Goal: Information Seeking & Learning: Learn about a topic

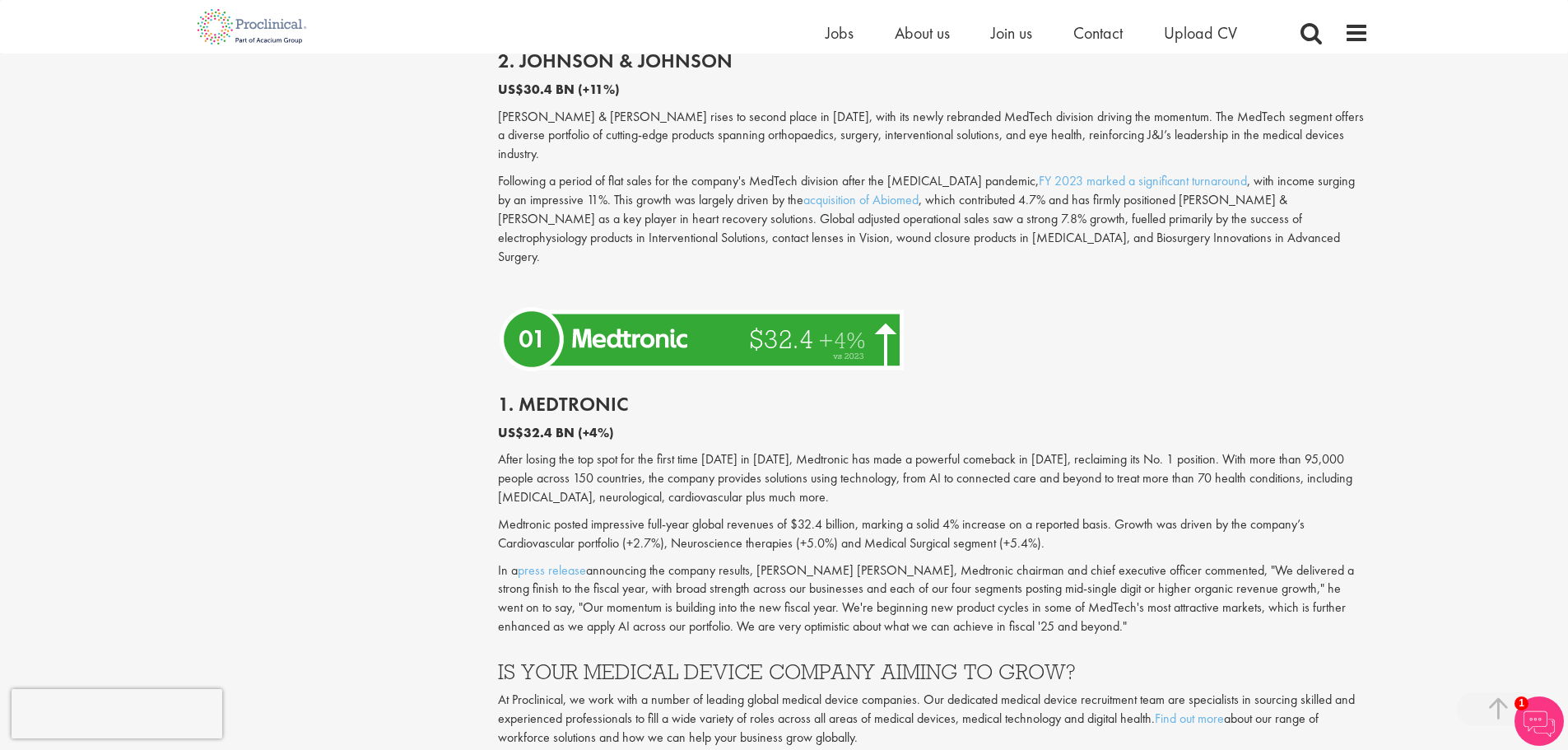
scroll to position [4526, 0]
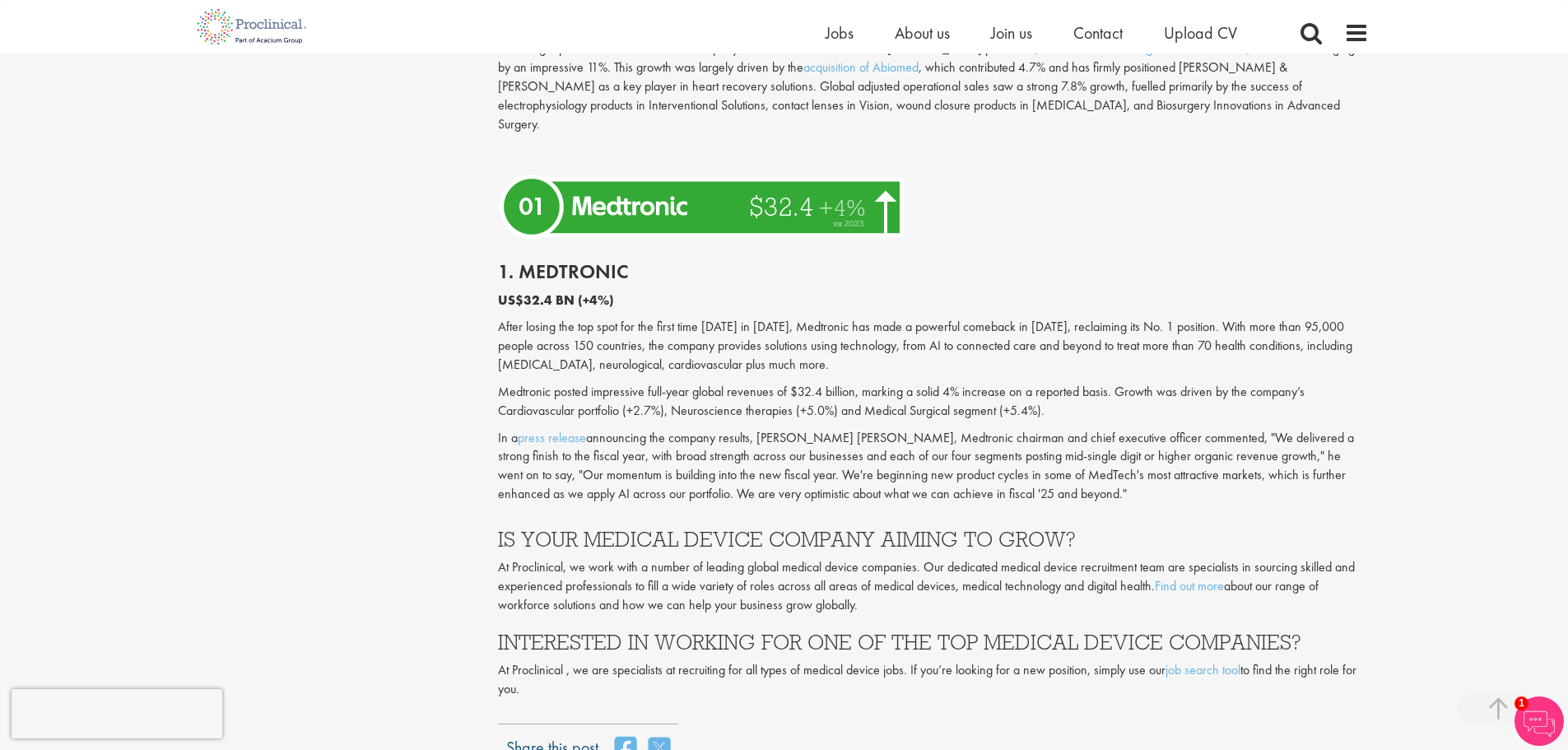
click at [565, 529] on h3 "IS YOUR MEDICAL DEVICE COMPANY AIMING TO GROW?" at bounding box center [933, 539] width 871 height 21
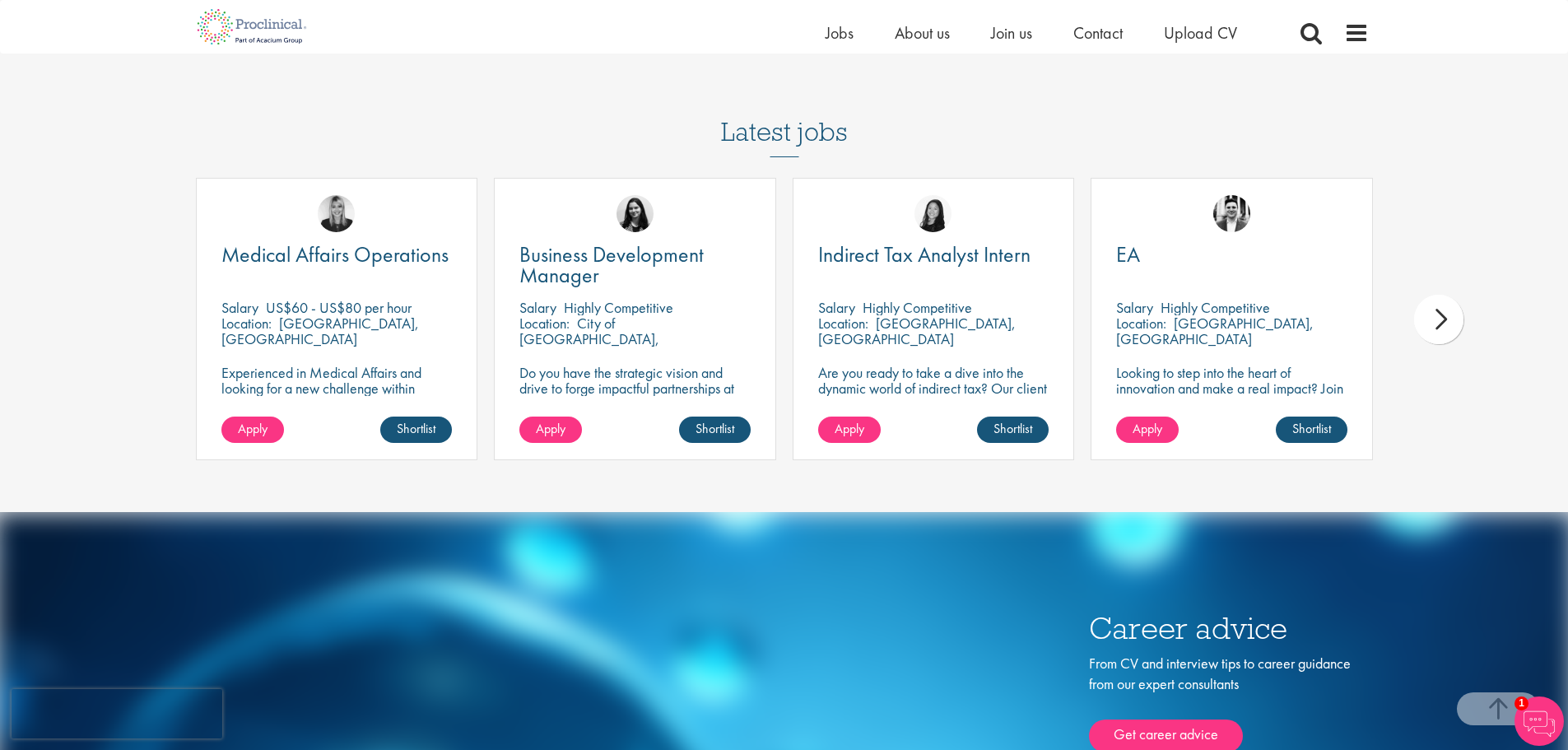
scroll to position [5430, 0]
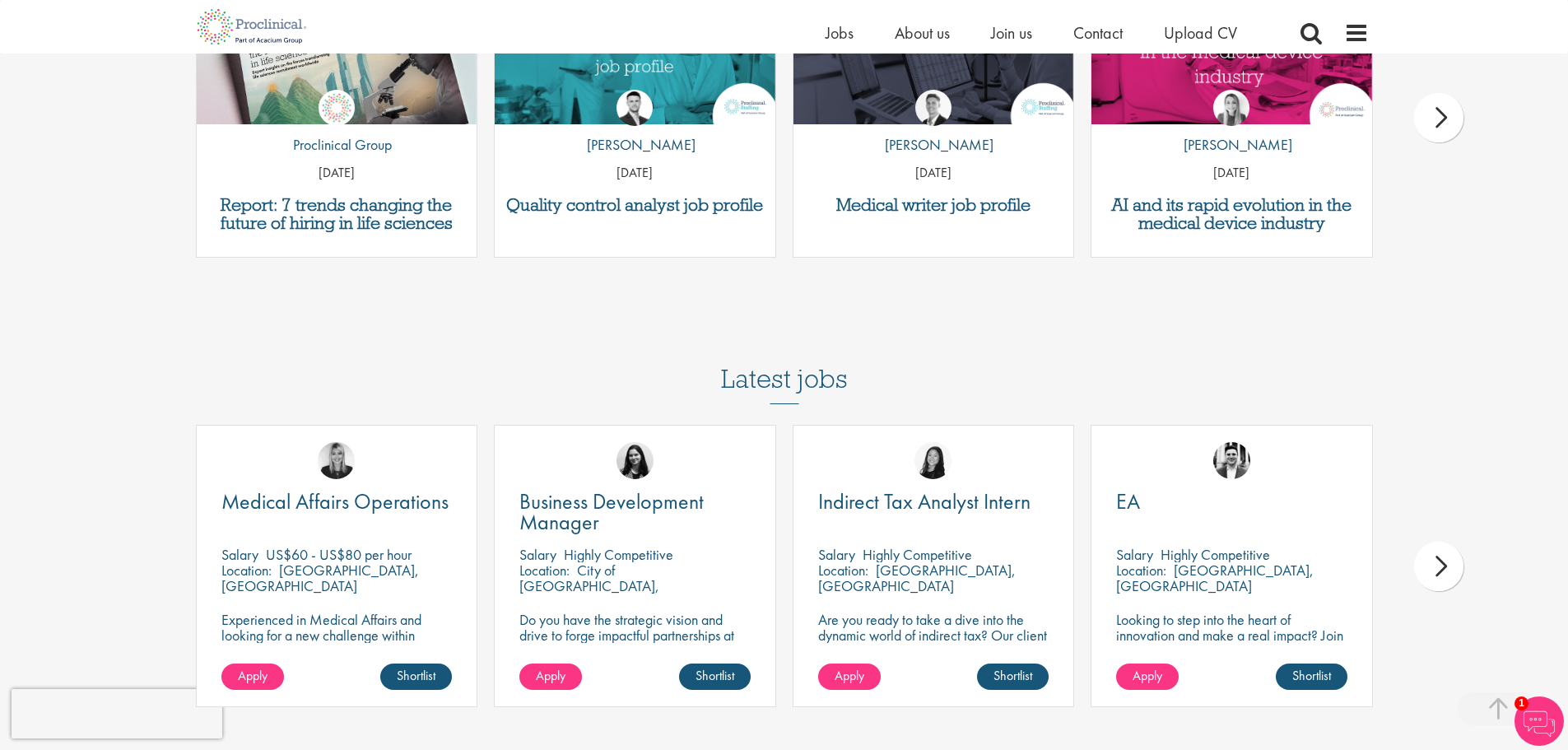
click at [490, 531] on div "Business Development Manager [GEOGRAPHIC_DATA] Highly Competitive Location: Cit…" at bounding box center [635, 573] width 299 height 298
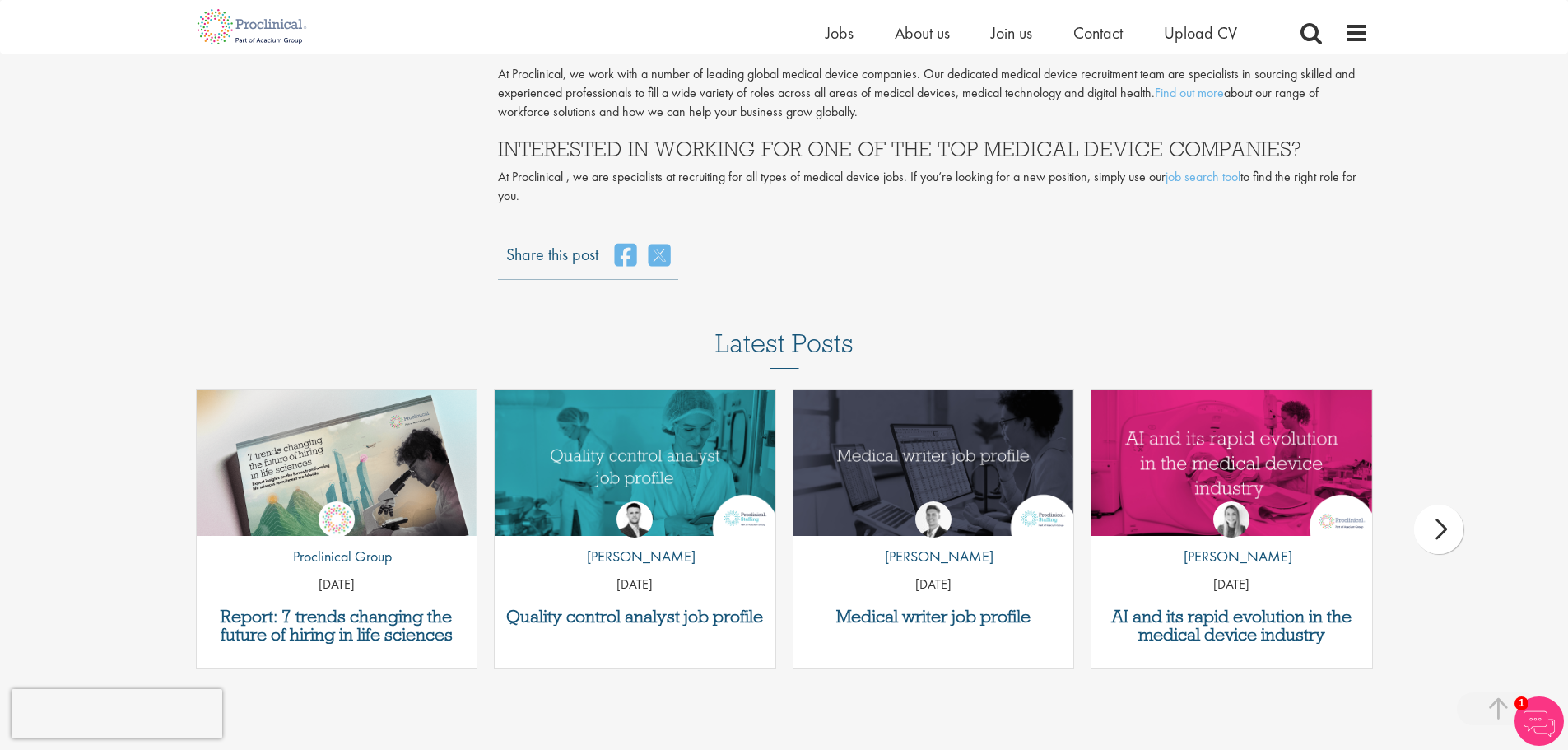
scroll to position [5019, 0]
click at [489, 514] on div "Quality control analyst job profile by [PERSON_NAME] [DATE]" at bounding box center [635, 537] width 299 height 296
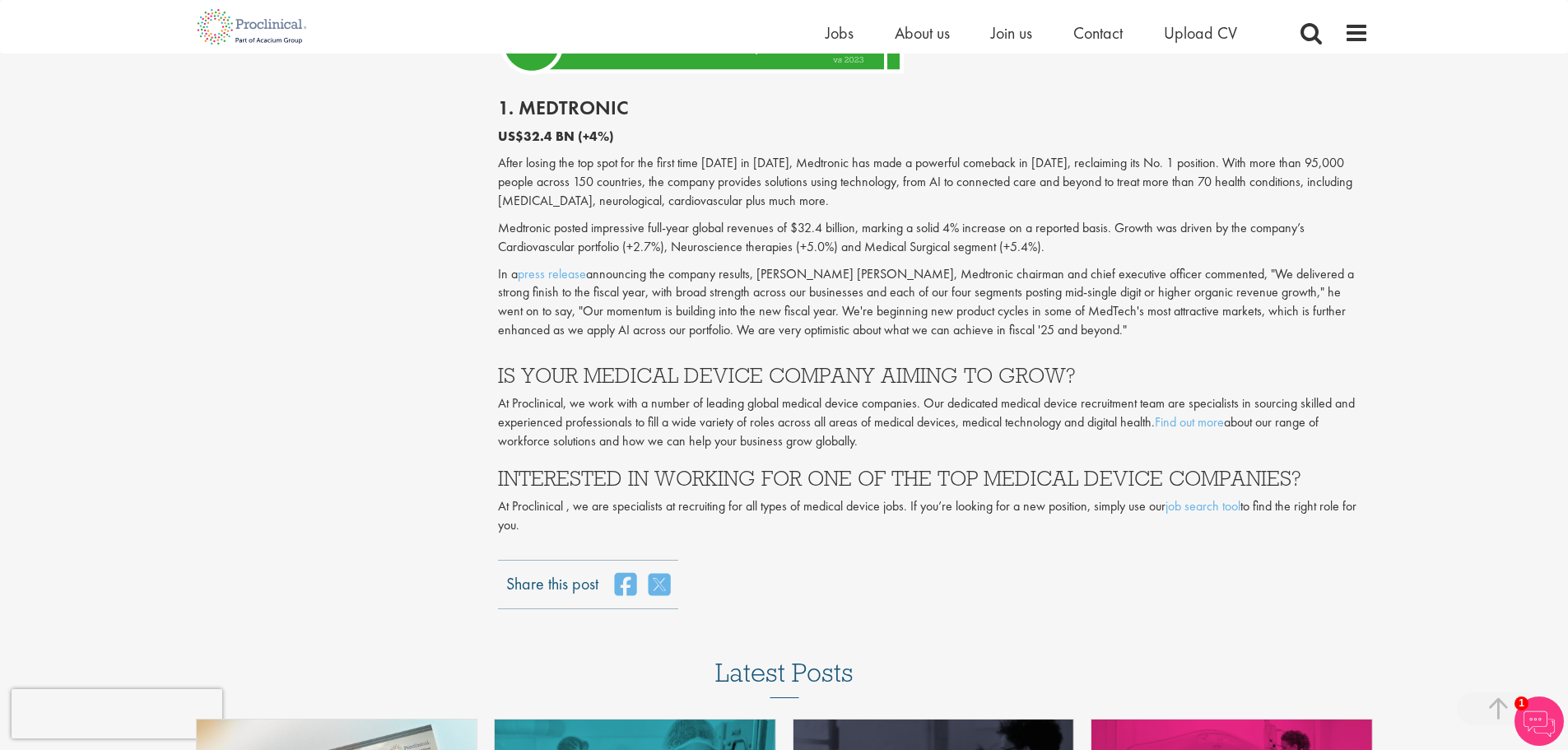
scroll to position [4690, 0]
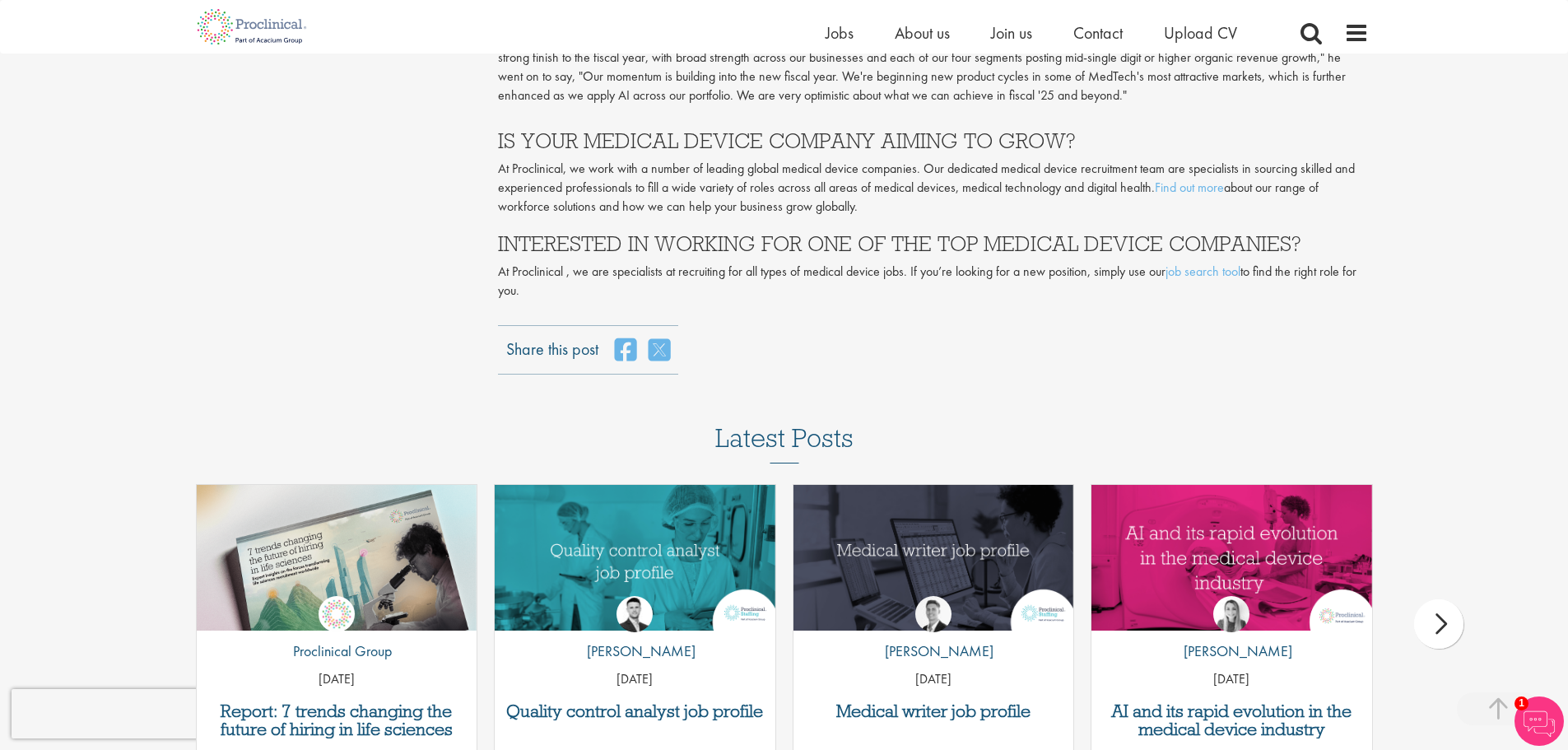
scroll to position [4936, 0]
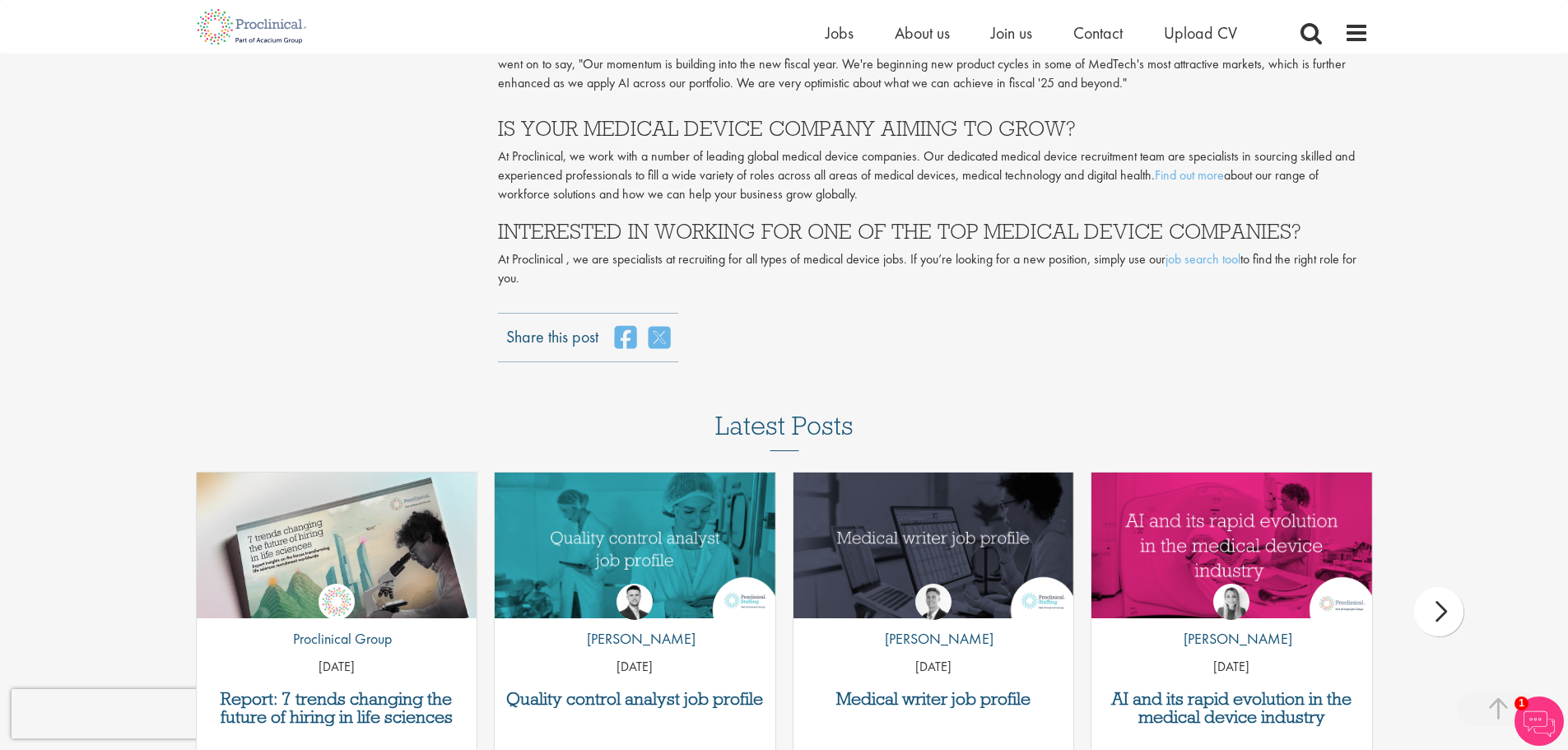
click at [489, 517] on div "Quality control analyst job profile by [PERSON_NAME] [DATE]" at bounding box center [635, 619] width 299 height 296
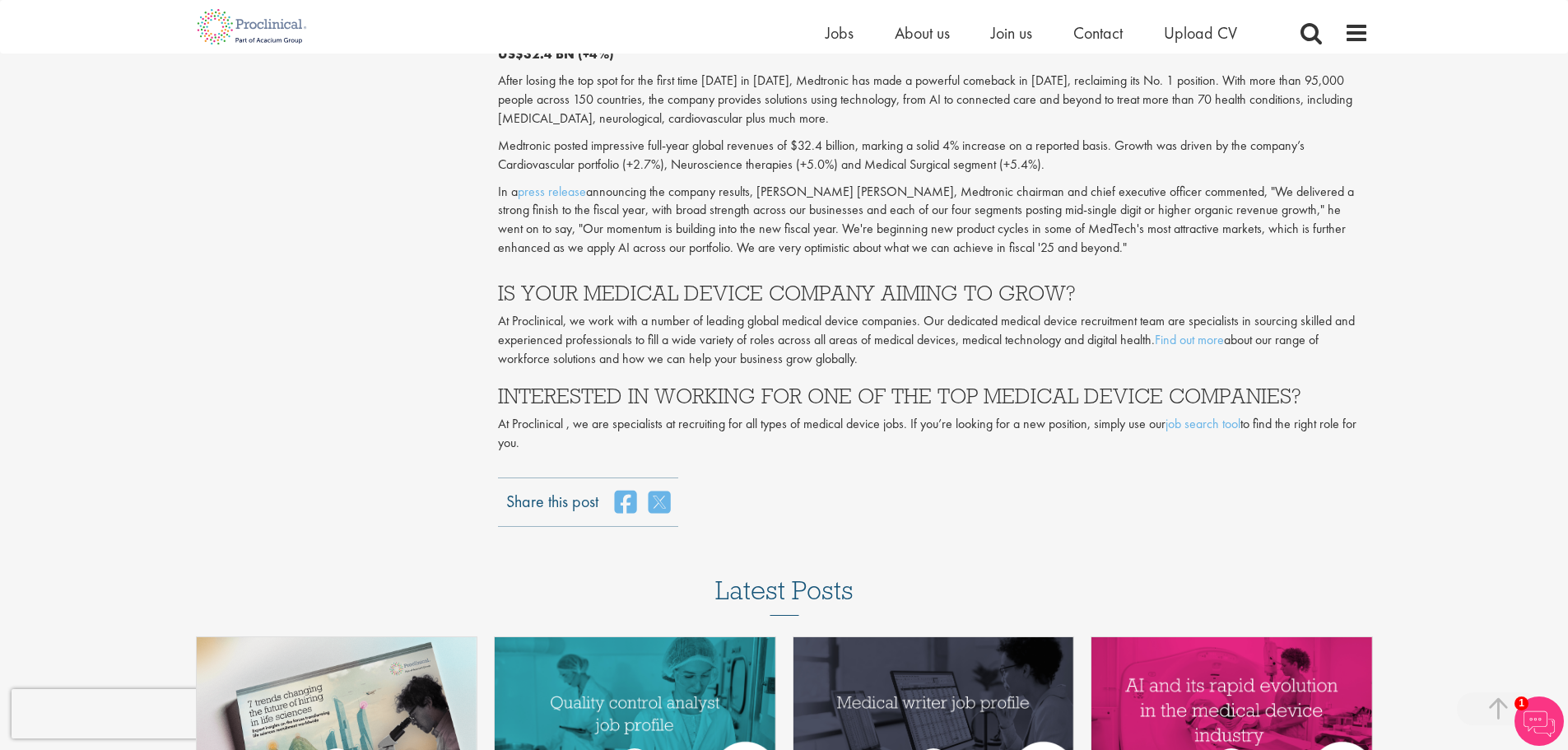
scroll to position [4854, 0]
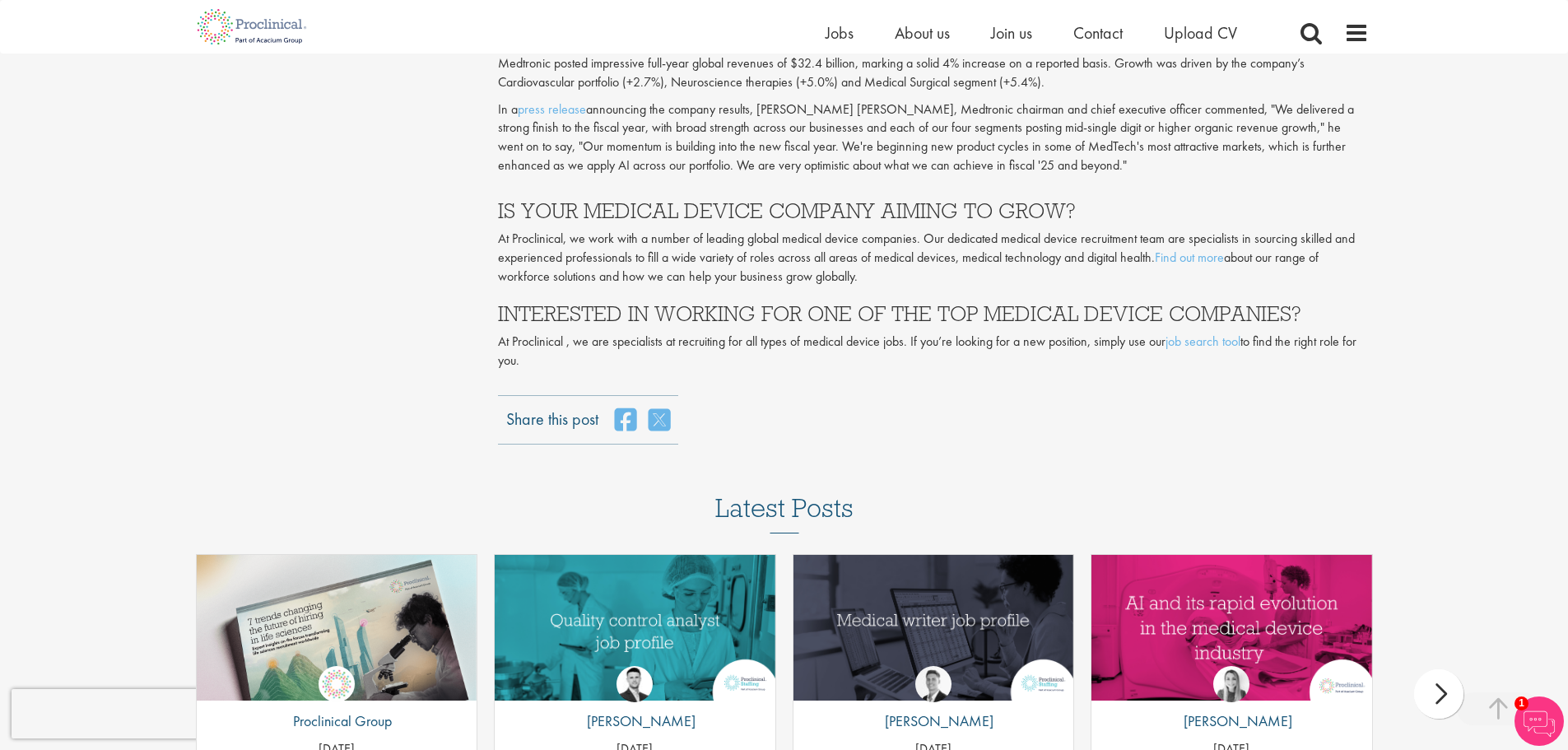
click at [490, 554] on div "Quality control analyst job profile by [PERSON_NAME] [DATE]" at bounding box center [635, 702] width 299 height 296
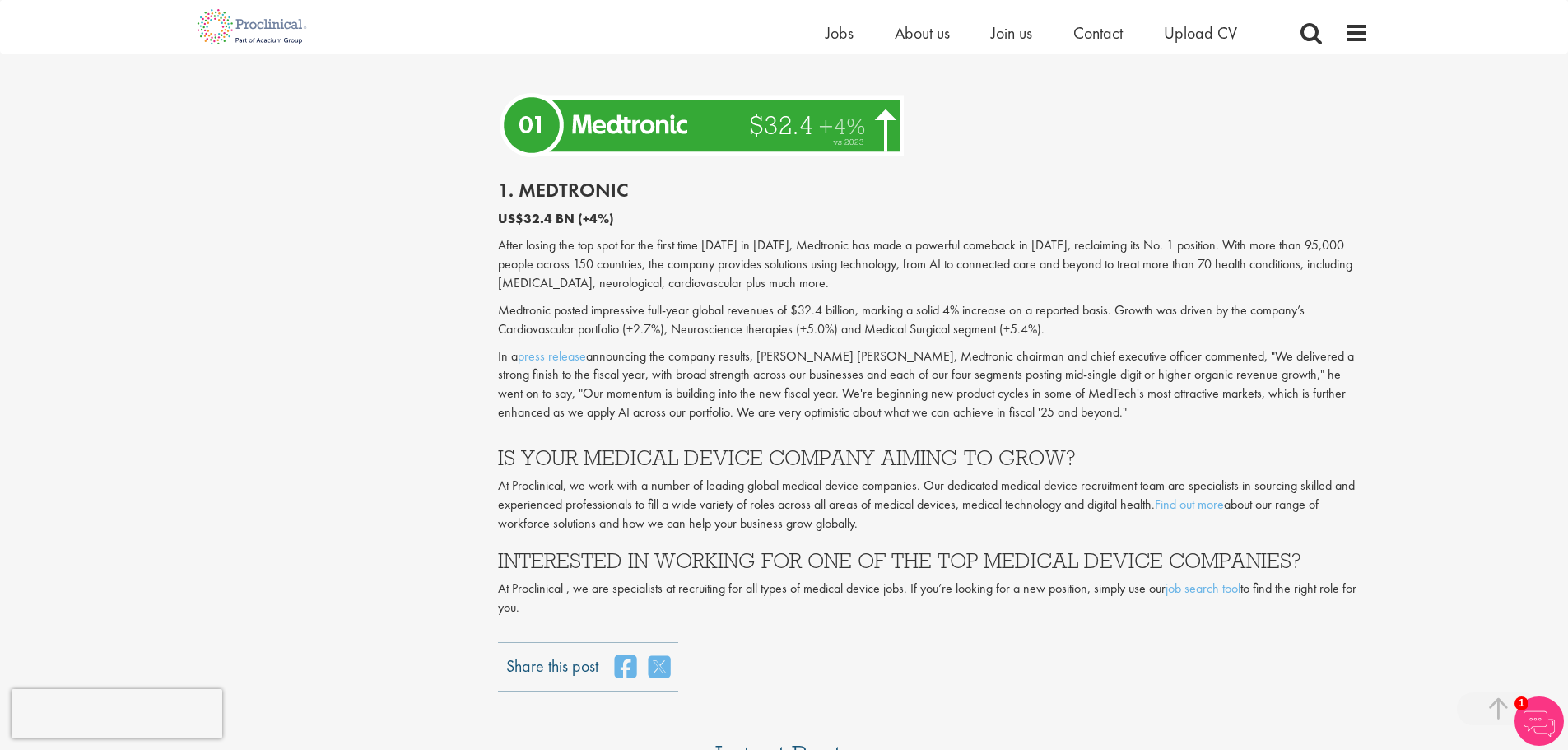
scroll to position [5019, 0]
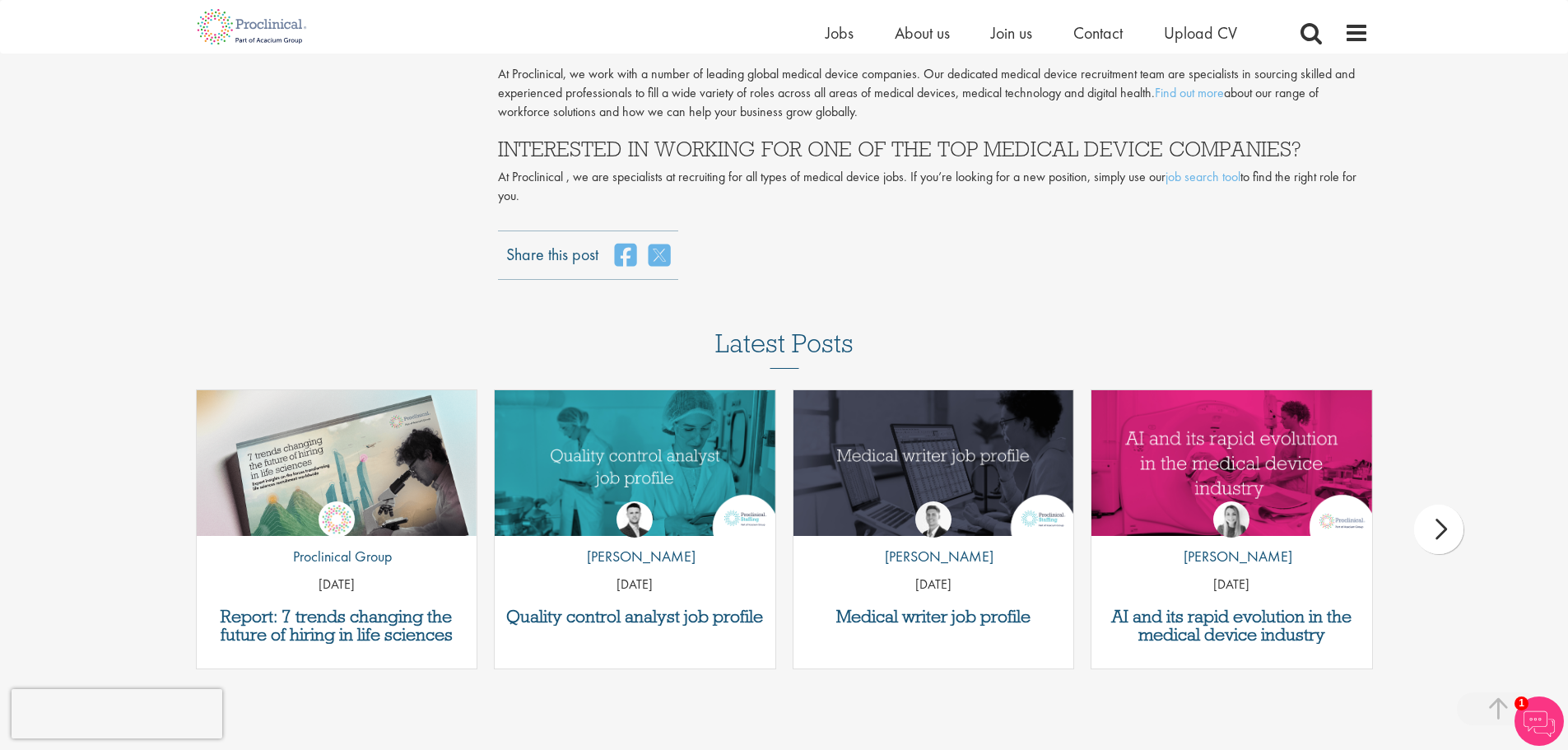
click at [482, 527] on div "Report: 7 trends changing the future of hiring in life sciences by Proclinical …" at bounding box center [336, 537] width 299 height 296
click at [1448, 505] on div "next" at bounding box center [1439, 529] width 50 height 50
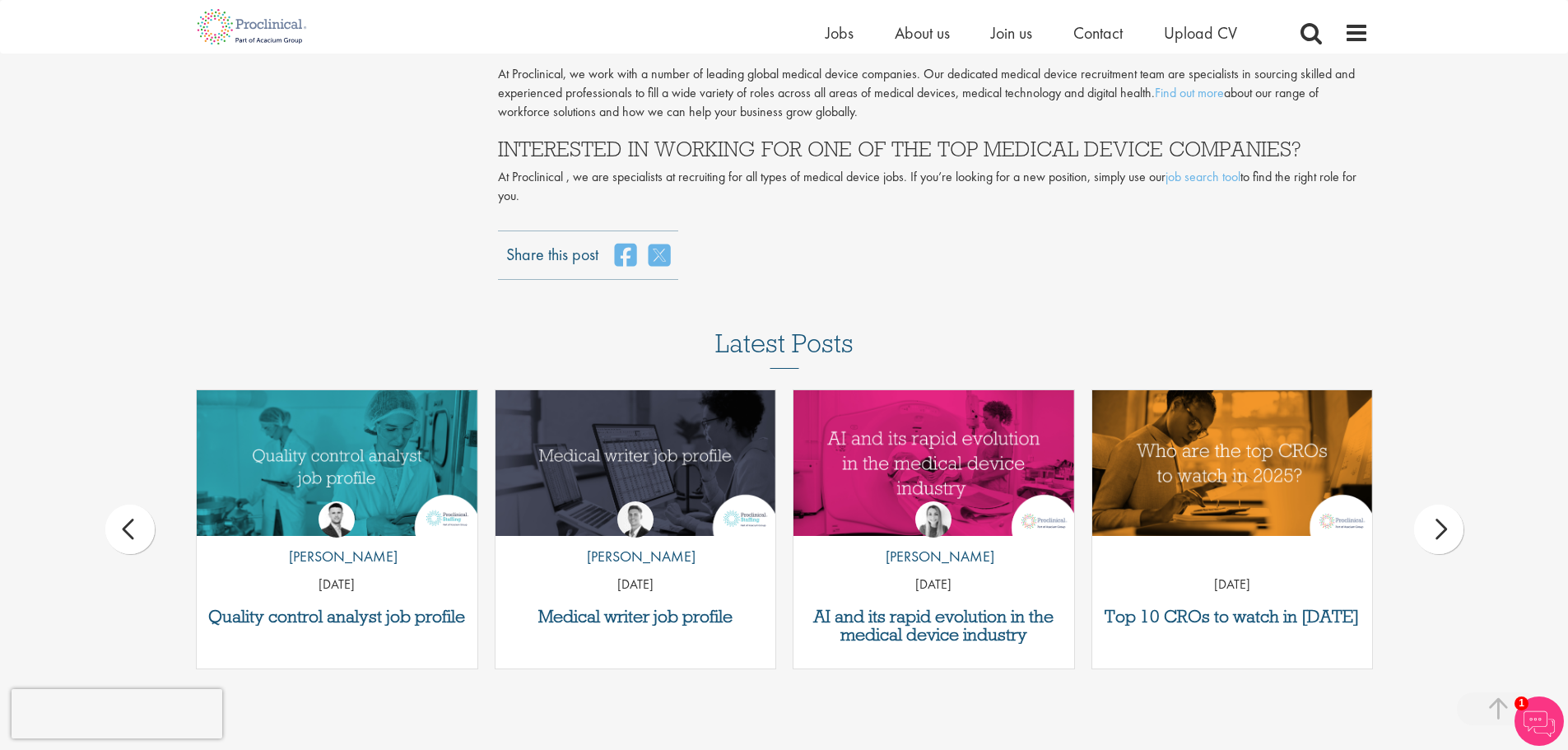
click at [1448, 505] on div "next" at bounding box center [1439, 529] width 50 height 50
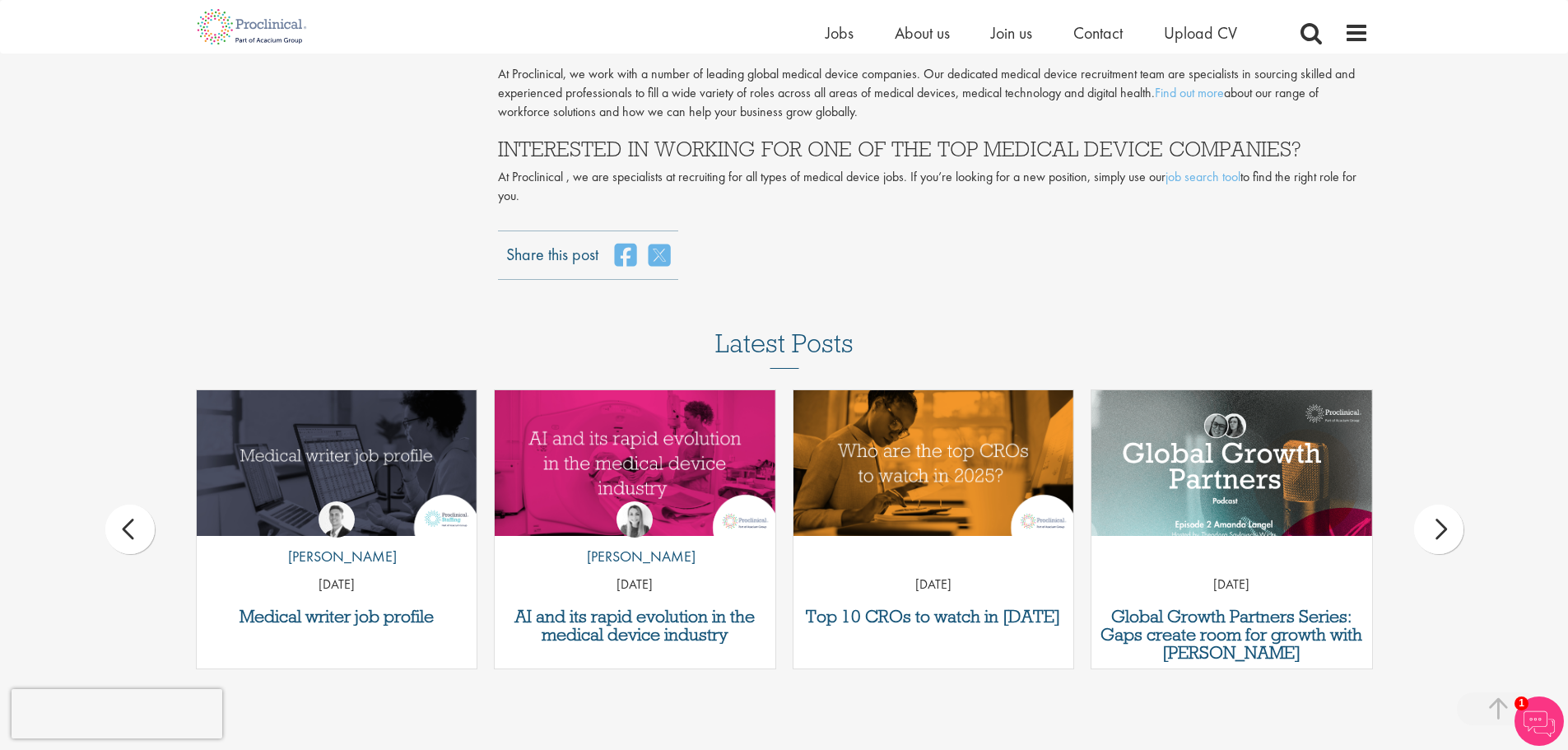
click at [1448, 505] on div "next" at bounding box center [1439, 529] width 50 height 50
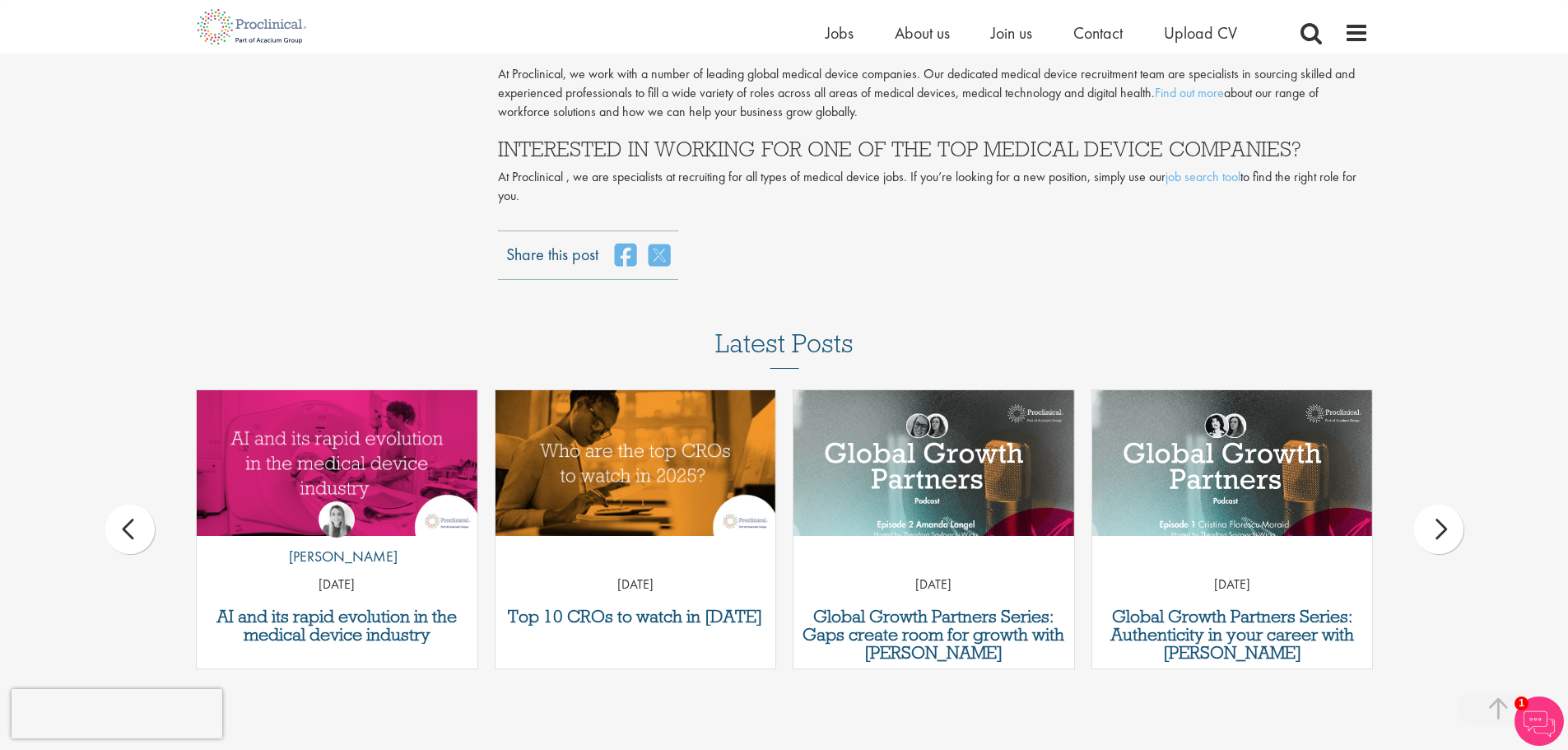
click at [1448, 505] on div "next" at bounding box center [1439, 529] width 50 height 50
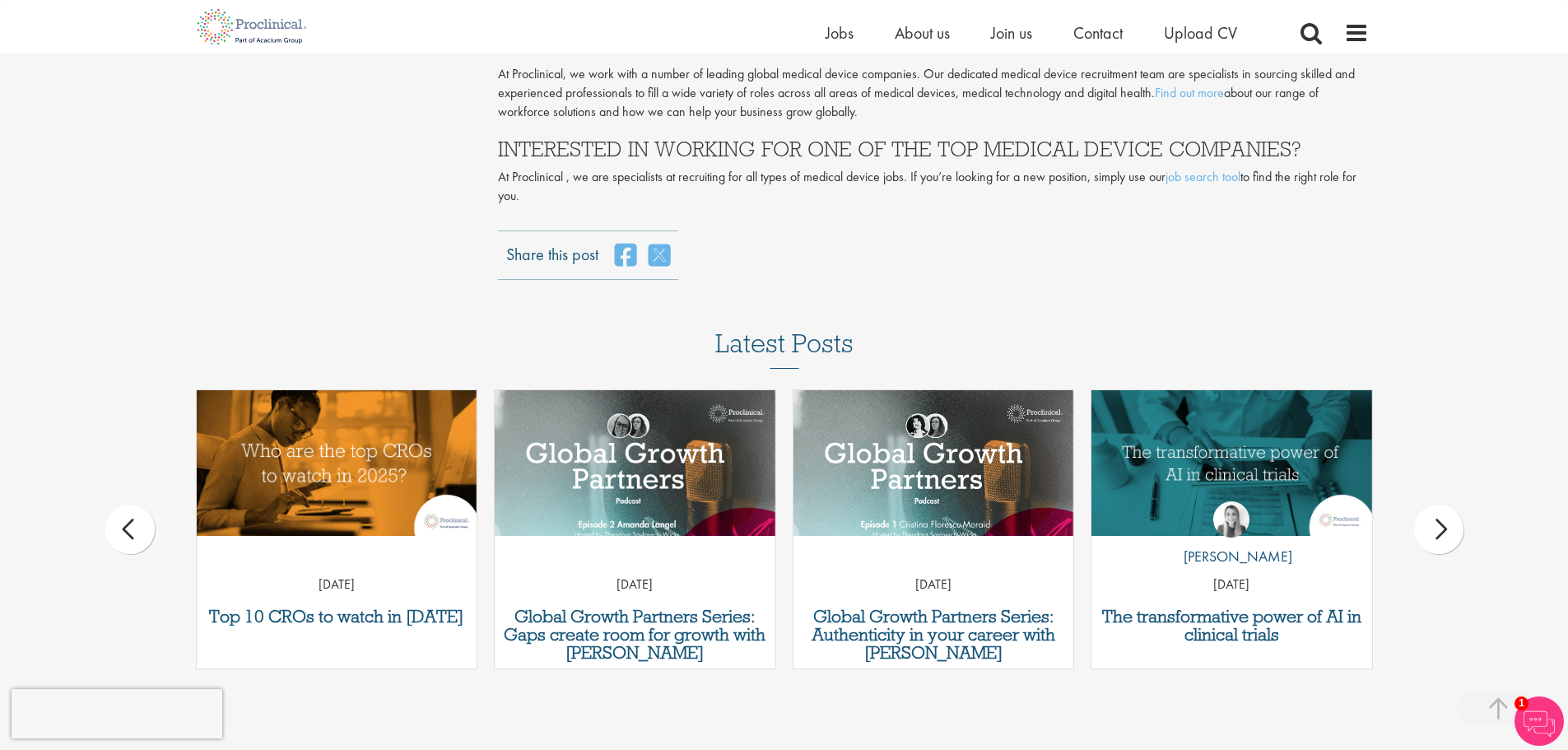
click at [1448, 505] on div "next" at bounding box center [1439, 529] width 50 height 50
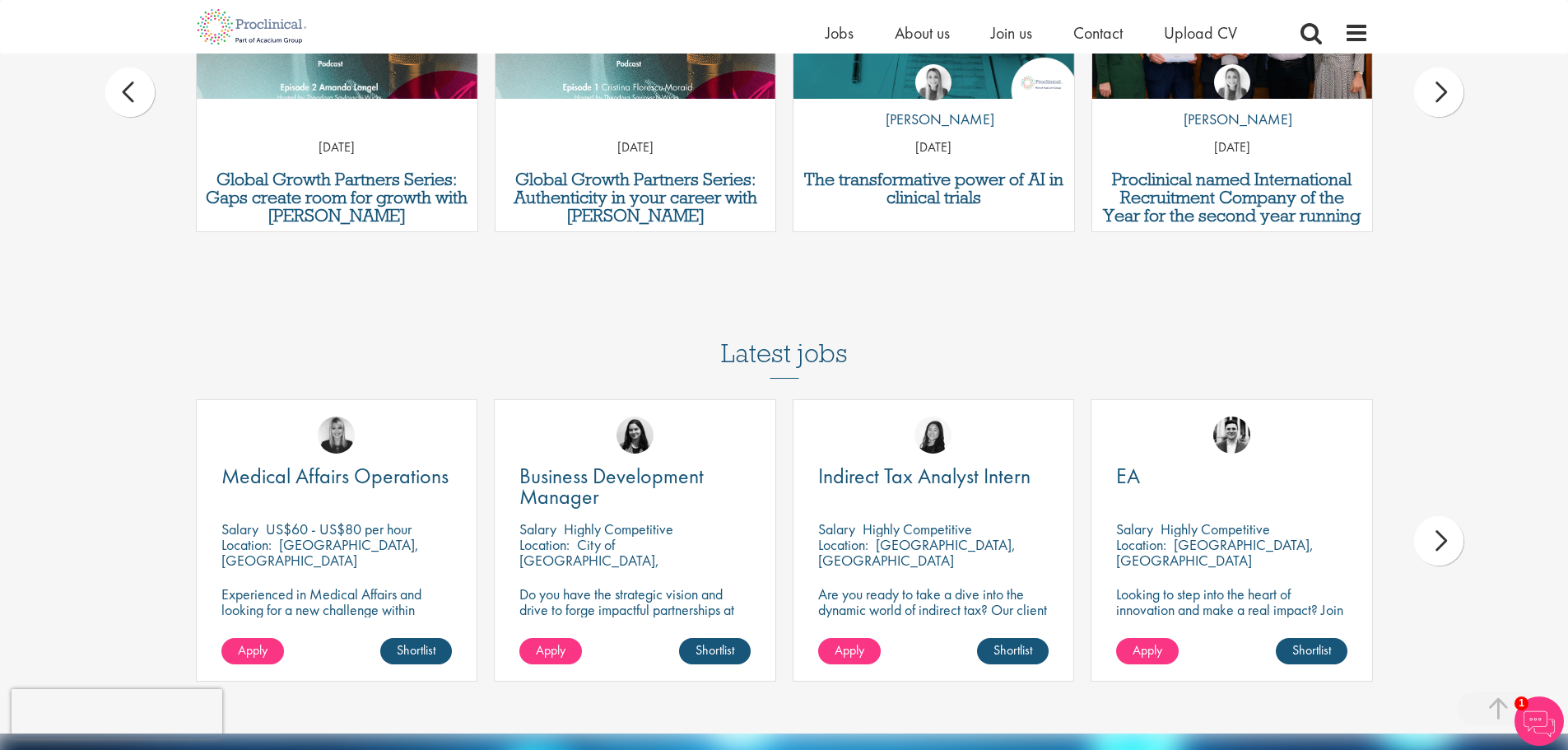
scroll to position [5430, 0]
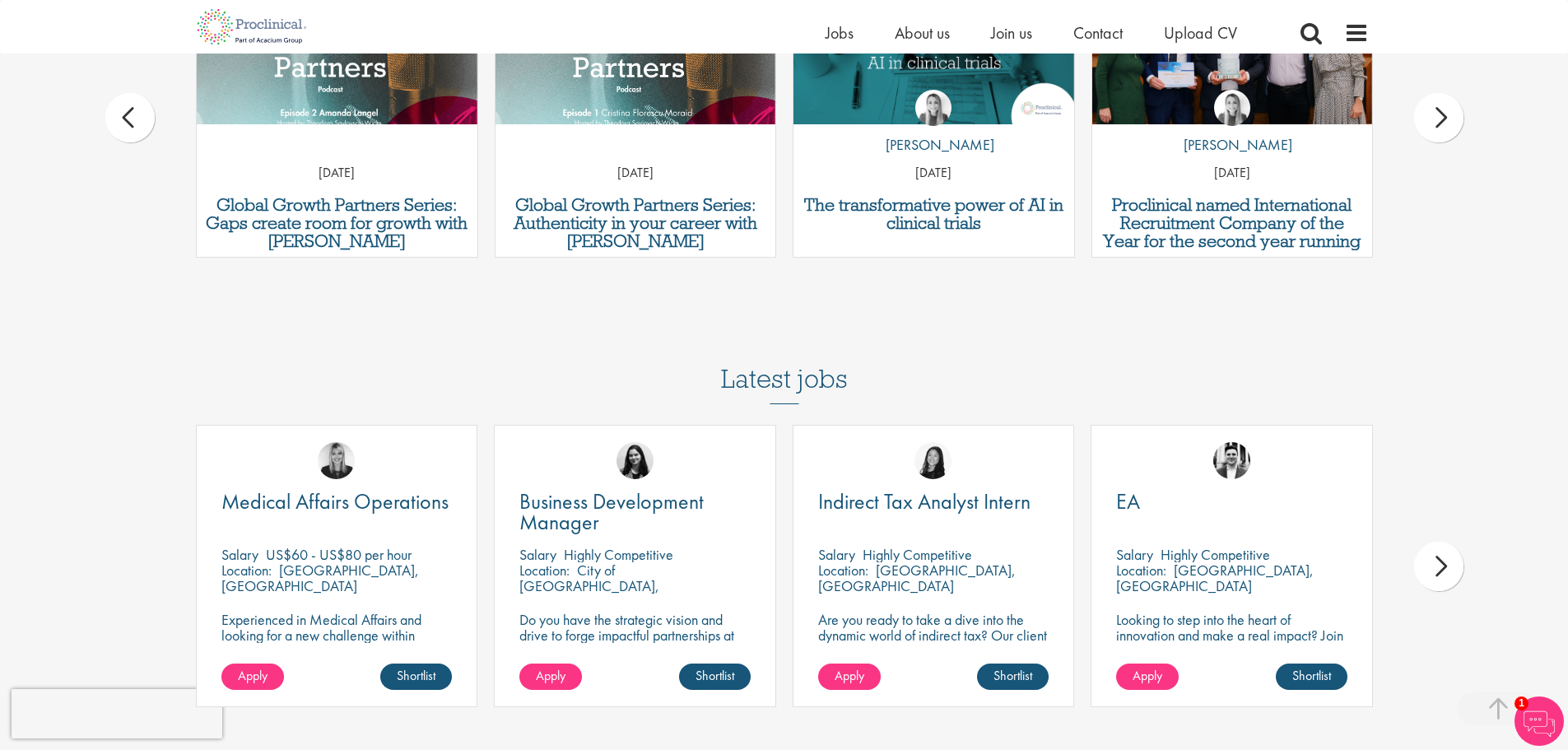
click at [1451, 541] on div "next" at bounding box center [1439, 566] width 50 height 50
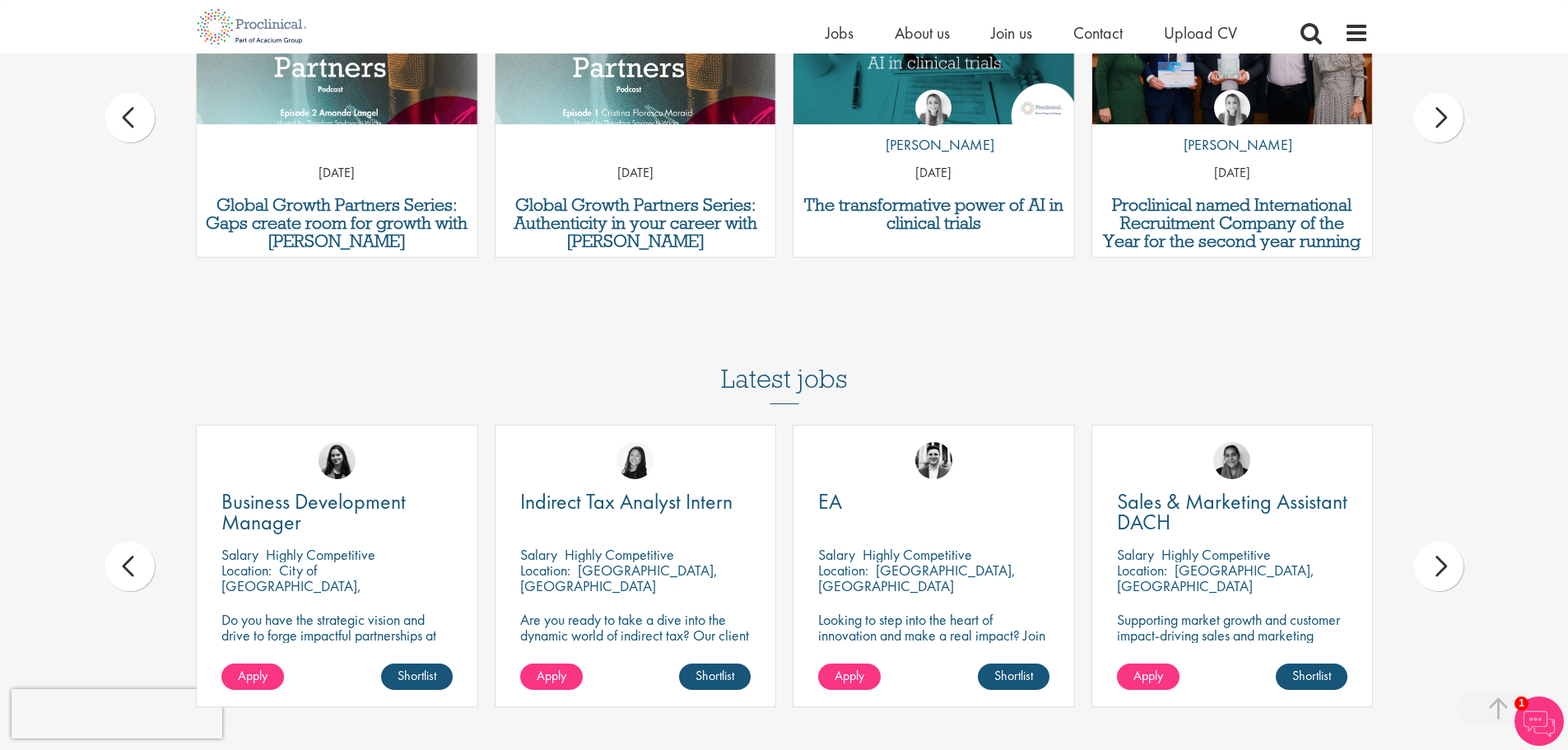
click at [1088, 323] on div "Latest jobs Medical Affairs Operations [GEOGRAPHIC_DATA] US$60 - US$80 per hour…" at bounding box center [784, 523] width 1193 height 400
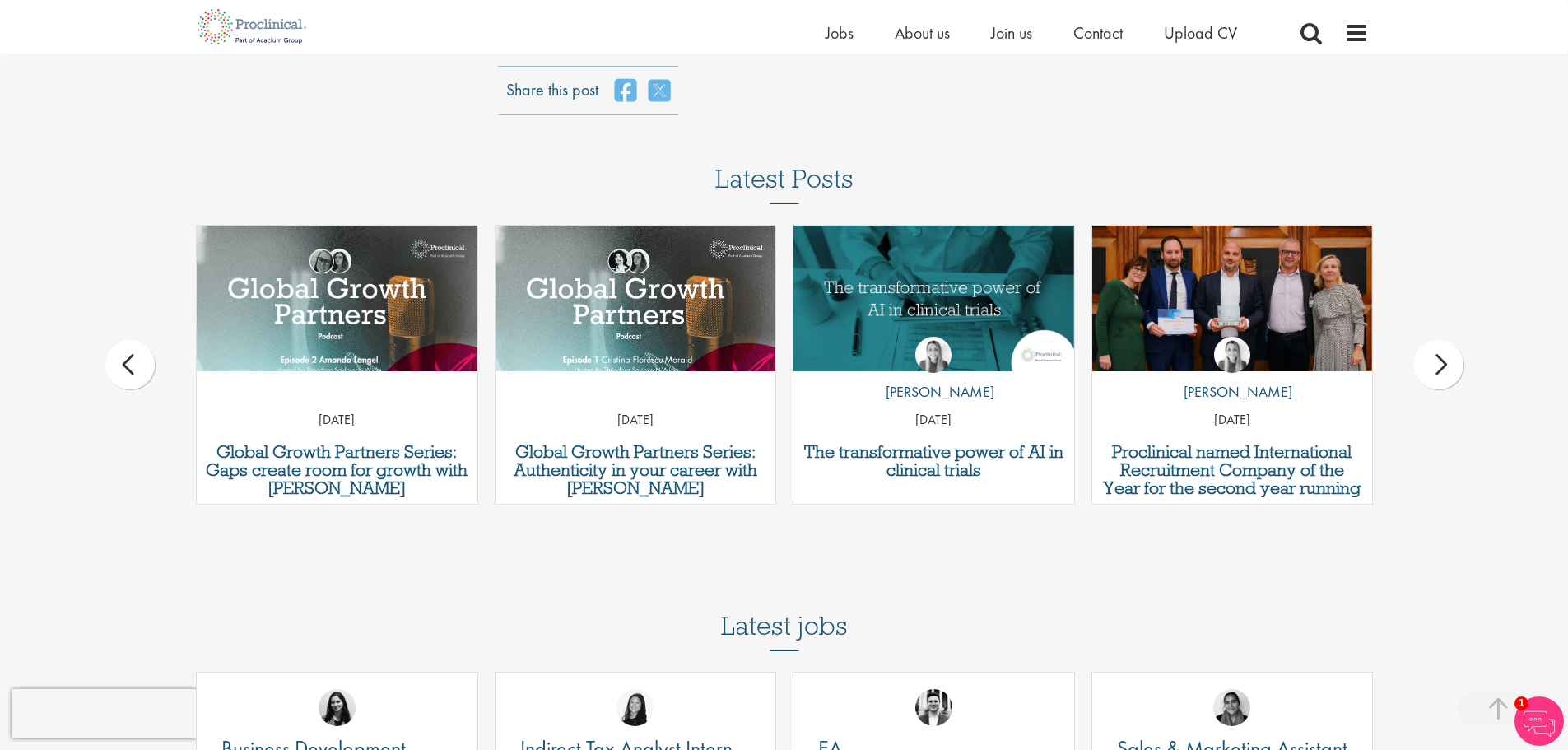
click at [1080, 315] on div "The transformative power of AI in clinical trials by [PERSON_NAME] [DATE]" at bounding box center [933, 373] width 299 height 296
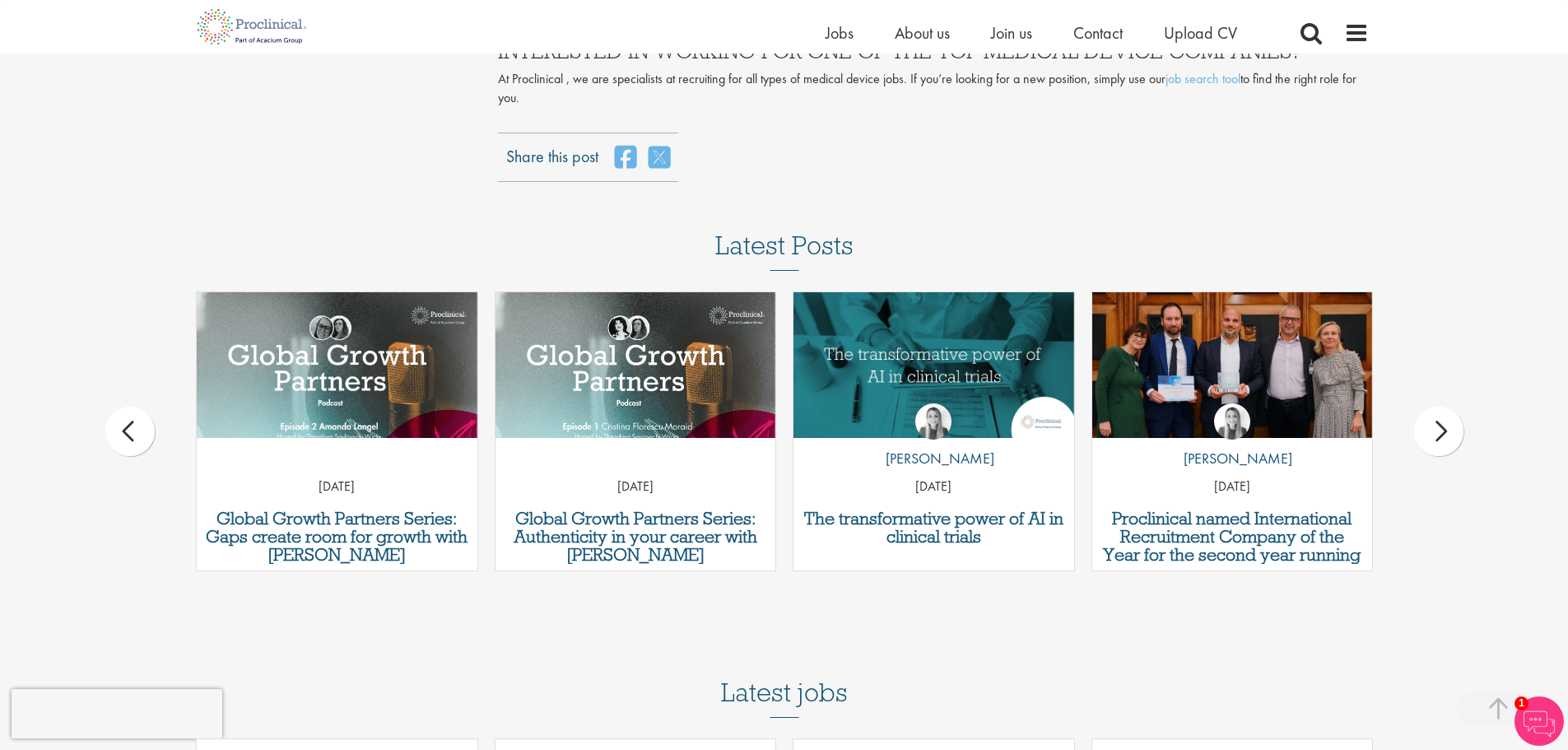
scroll to position [5101, 0]
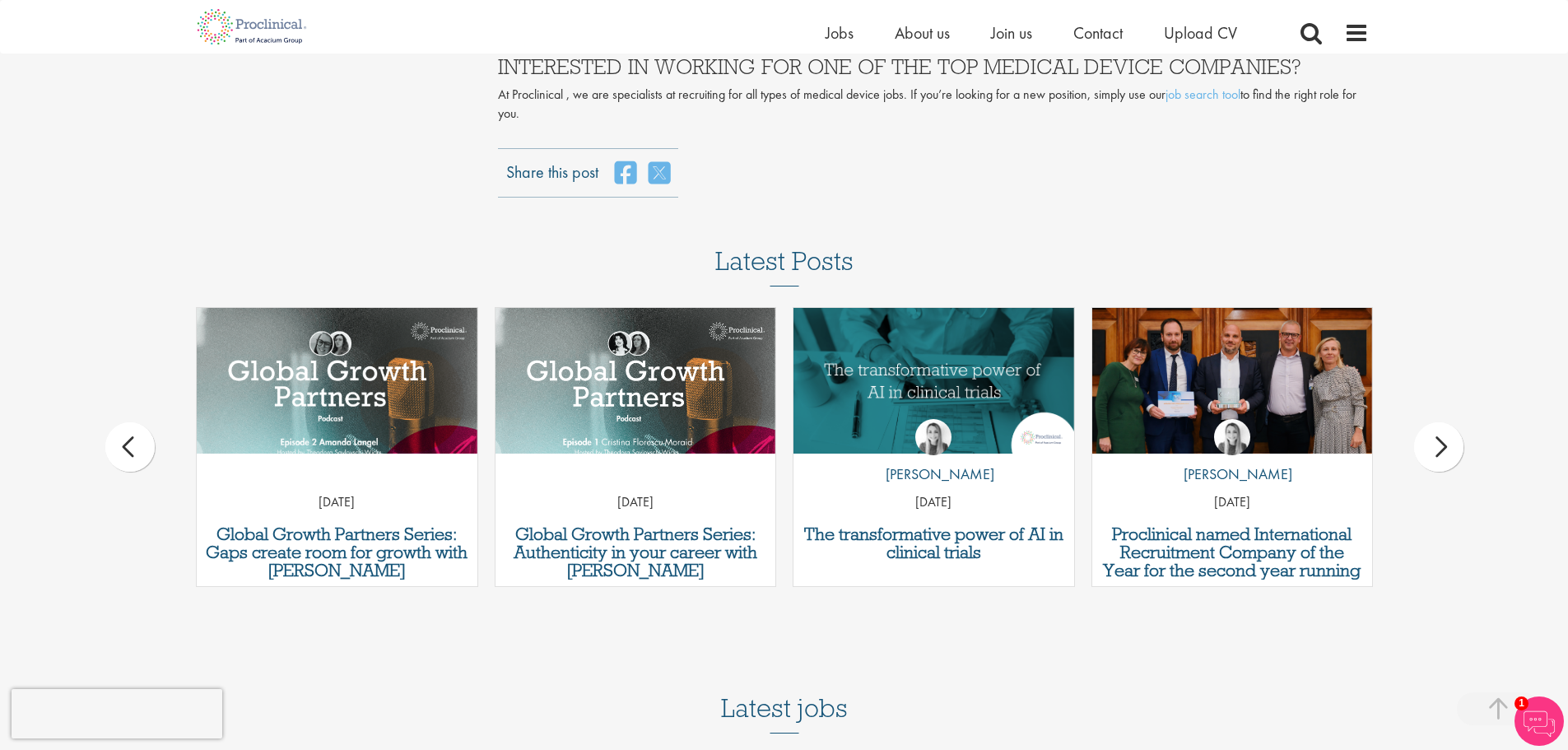
click at [1080, 315] on div "The transformative power of AI in clinical trials by [PERSON_NAME] [DATE]" at bounding box center [933, 455] width 299 height 296
click at [1447, 422] on div "next" at bounding box center [1439, 447] width 50 height 50
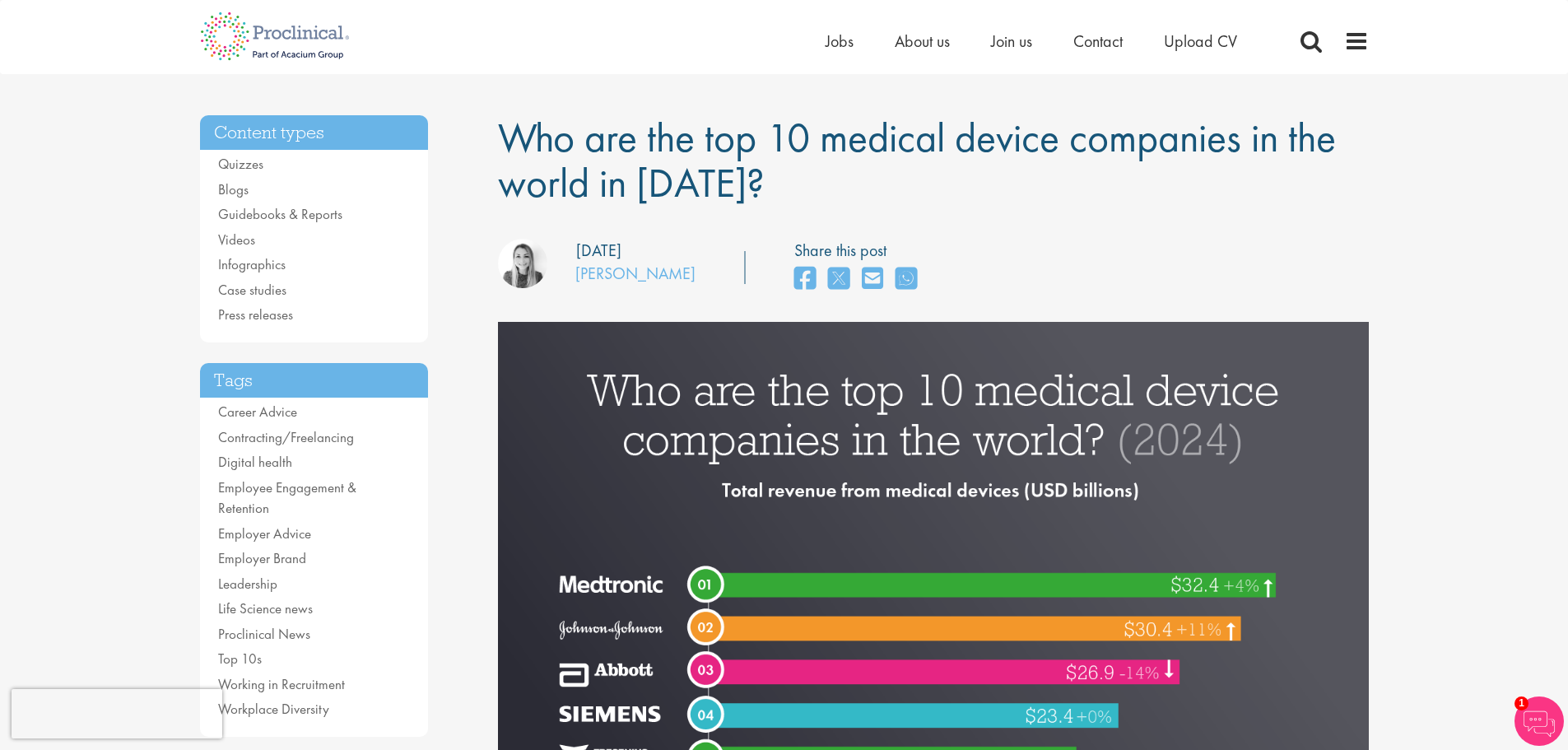
scroll to position [0, 0]
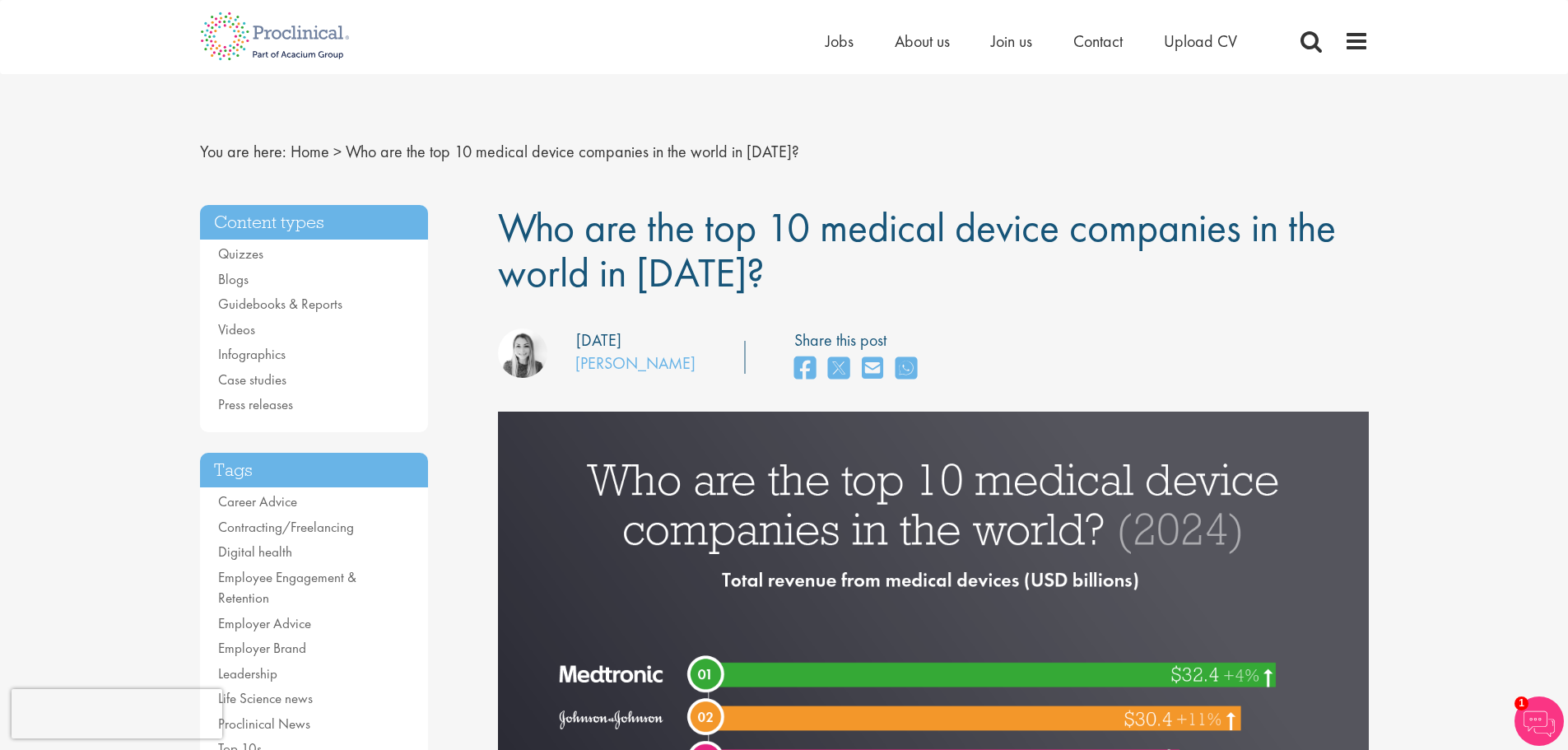
click at [1211, 292] on h1 "Who are the top 10 medical device companies in the world in [DATE]?" at bounding box center [933, 251] width 871 height 91
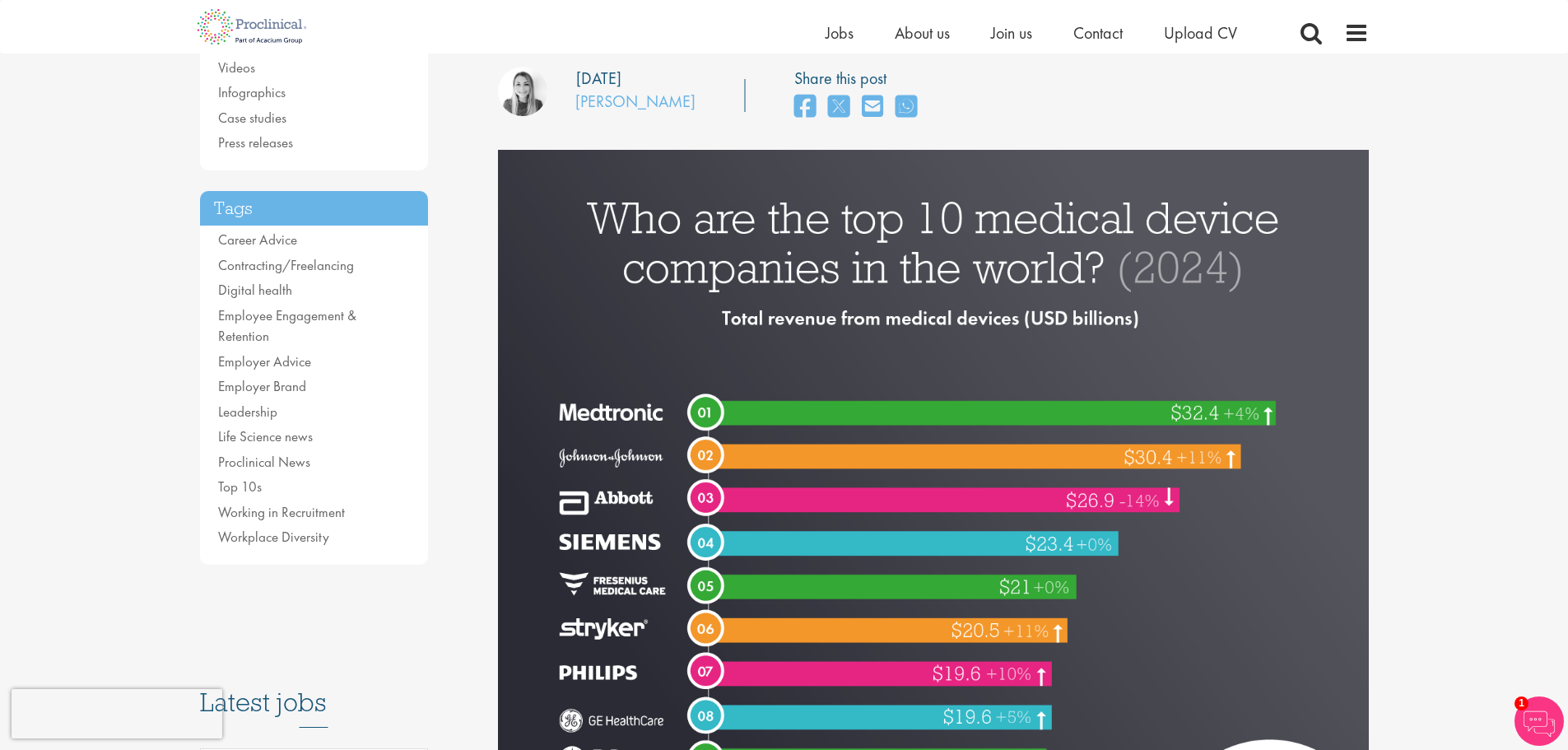
scroll to position [247, 0]
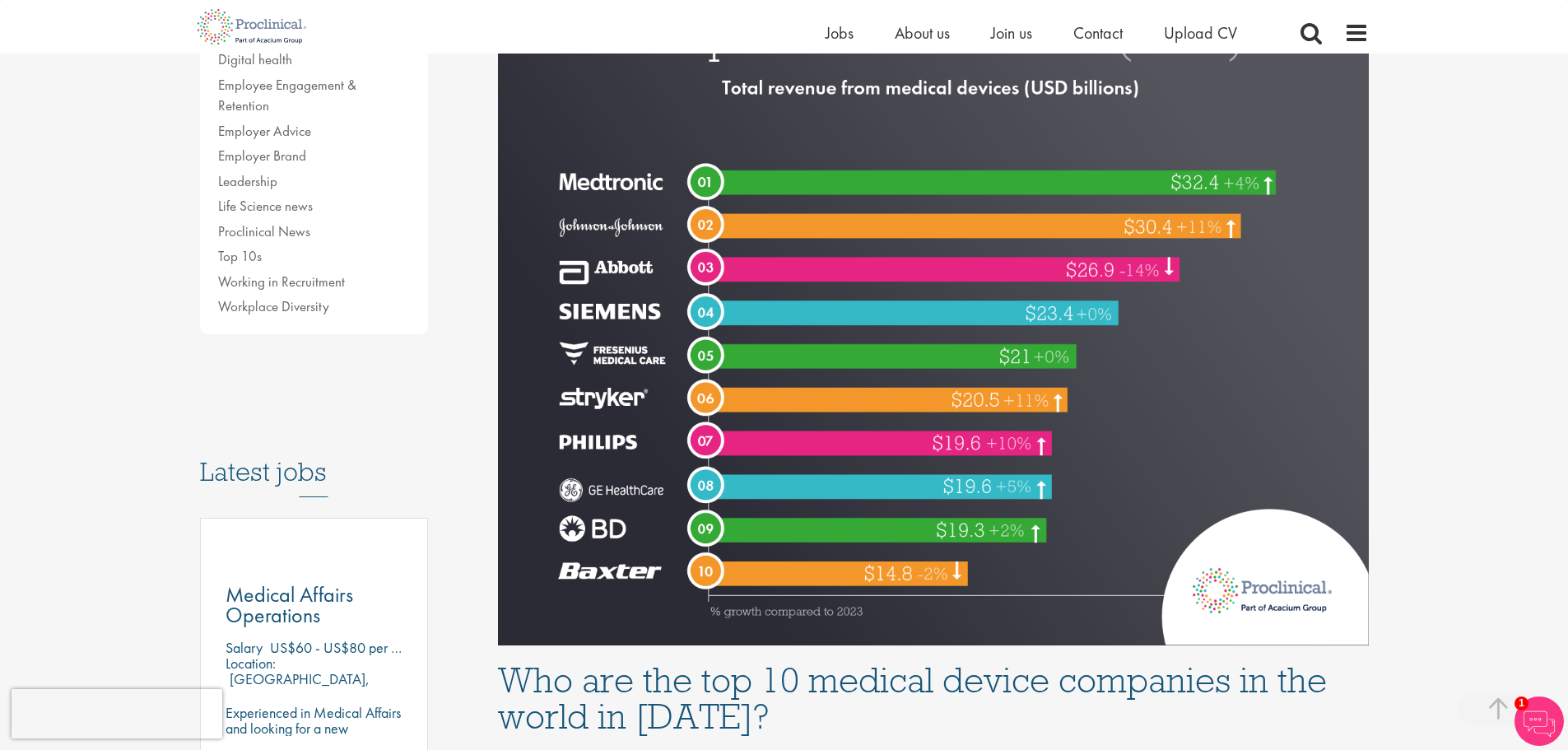
scroll to position [493, 0]
